Goal: Find specific page/section: Find specific page/section

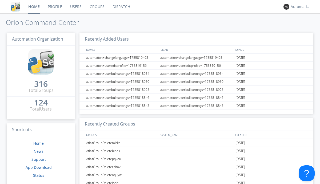
click at [121, 7] on link "Dispatch" at bounding box center [122, 6] width 26 height 13
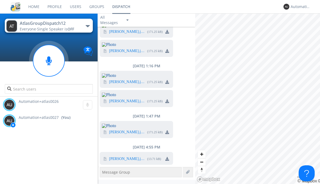
scroll to position [1885, 0]
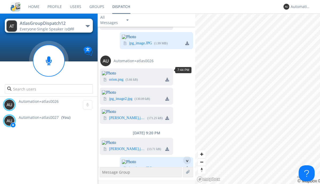
scroll to position [25, 0]
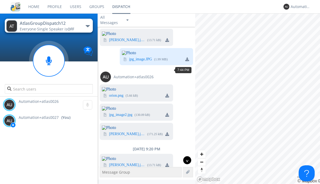
click at [185, 160] on div "^" at bounding box center [187, 160] width 8 height 8
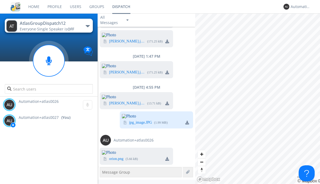
scroll to position [2037, 0]
click at [299, 7] on div "Automation+atlas0027" at bounding box center [301, 6] width 20 height 5
